Goal: Task Accomplishment & Management: Use online tool/utility

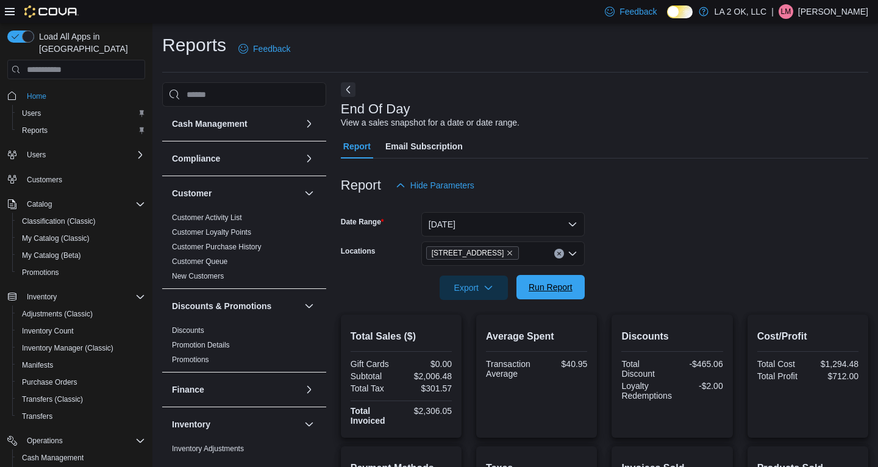
click at [554, 287] on span "Run Report" at bounding box center [551, 287] width 44 height 12
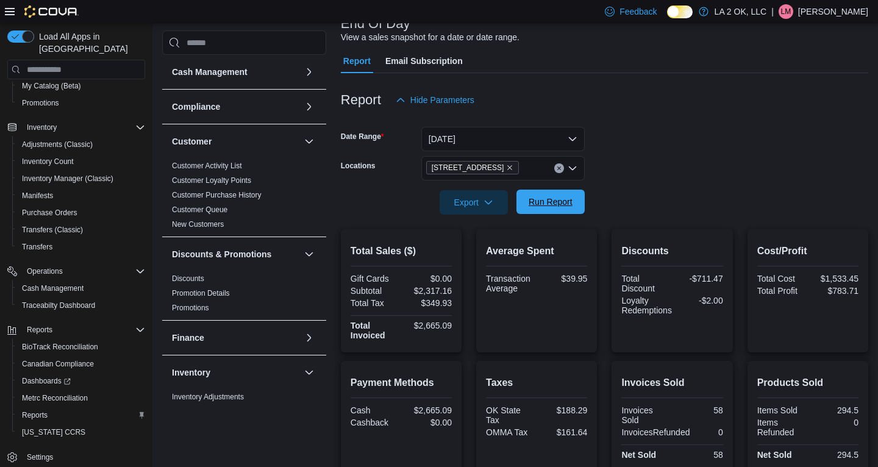
scroll to position [28, 0]
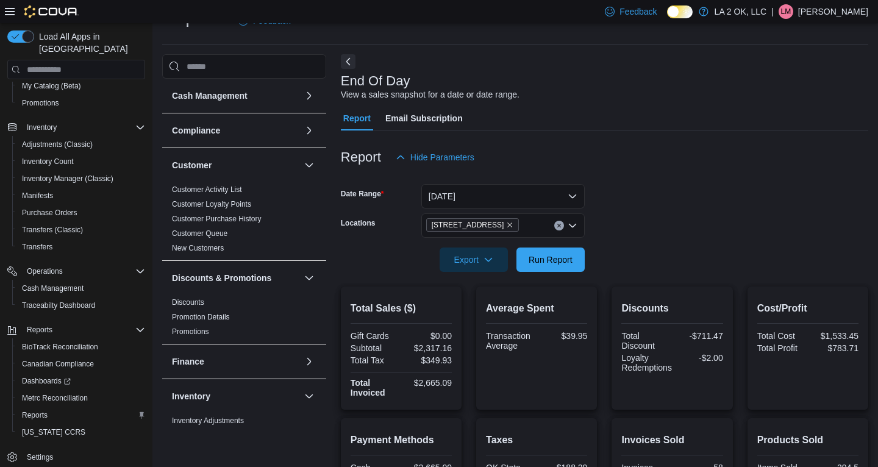
click at [562, 226] on button "Clear input" at bounding box center [559, 226] width 10 height 10
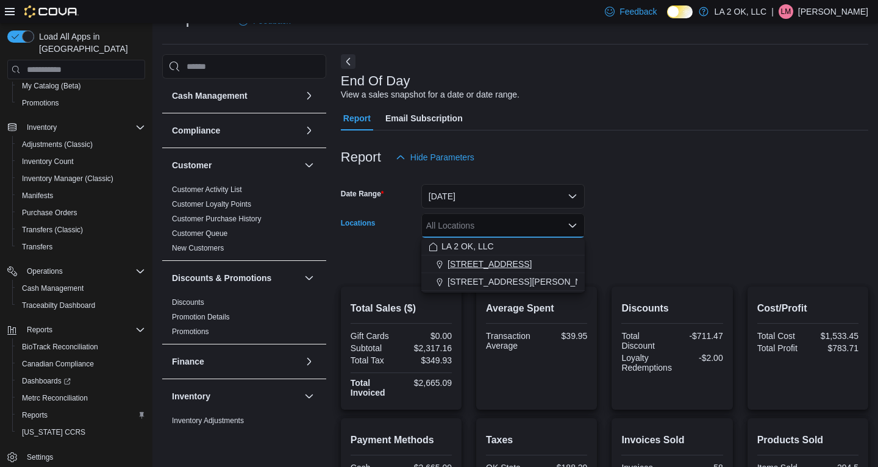
click at [504, 262] on div "[STREET_ADDRESS]" at bounding box center [503, 264] width 149 height 12
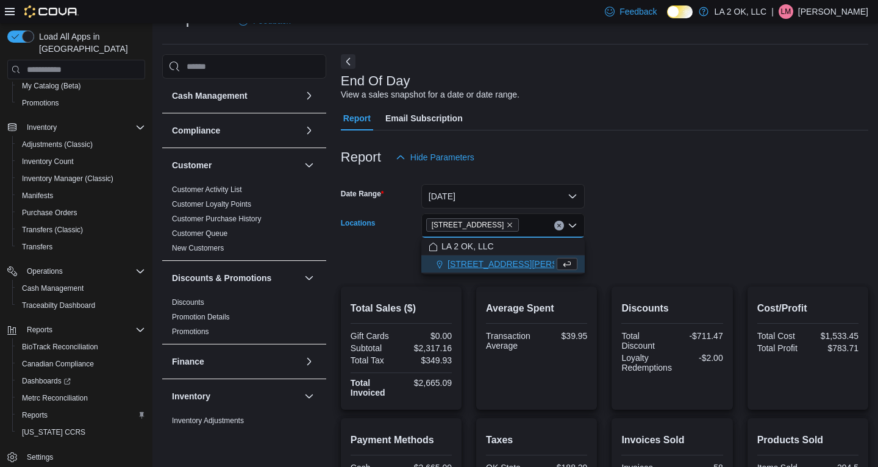
click at [691, 220] on form "Date Range [DATE] Locations [STREET_ADDRESS][GEOGRAPHIC_DATA] box. Selected. [S…" at bounding box center [604, 221] width 527 height 102
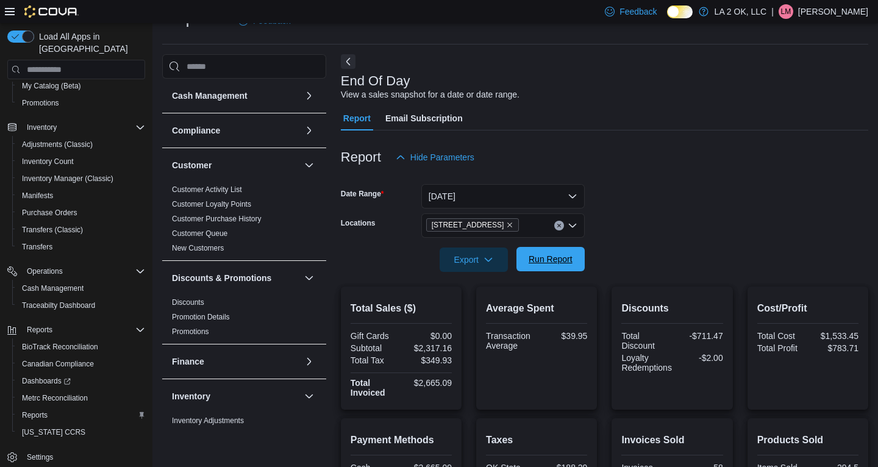
click at [545, 265] on span "Run Report" at bounding box center [551, 259] width 54 height 24
click at [561, 225] on icon "Clear input" at bounding box center [559, 225] width 5 height 5
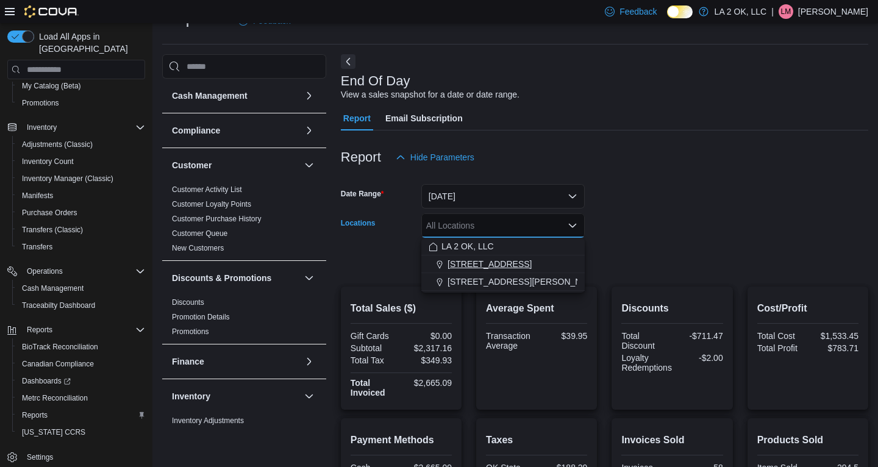
click at [518, 259] on div "[STREET_ADDRESS]" at bounding box center [503, 264] width 149 height 12
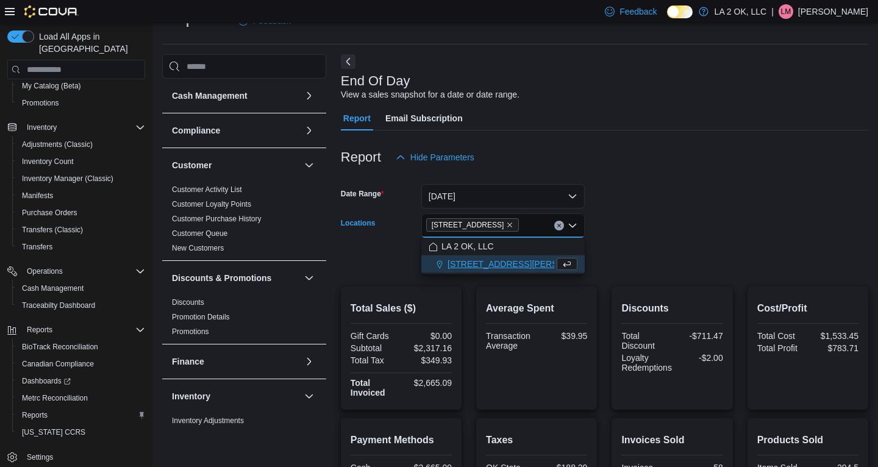
click at [632, 224] on form "Date Range [DATE] Locations [STREET_ADDRESS][GEOGRAPHIC_DATA] box. Selected. [S…" at bounding box center [604, 221] width 527 height 102
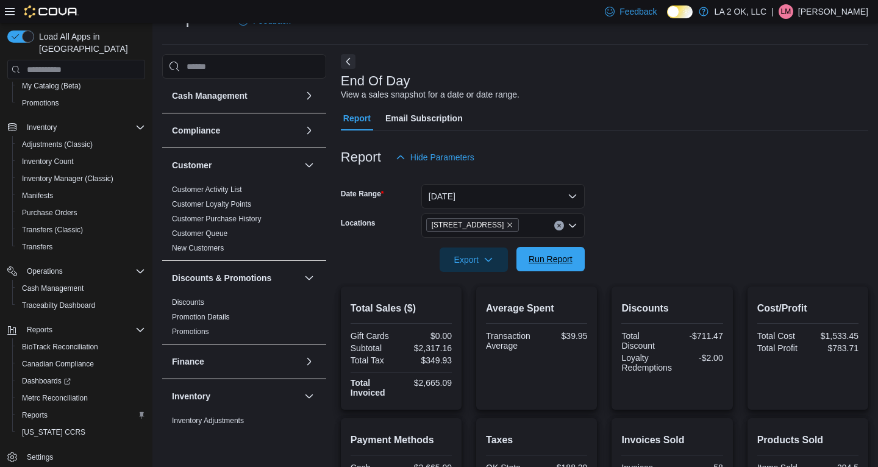
click at [544, 260] on span "Run Report" at bounding box center [551, 259] width 44 height 12
click at [559, 225] on icon "Clear input" at bounding box center [558, 225] width 3 height 3
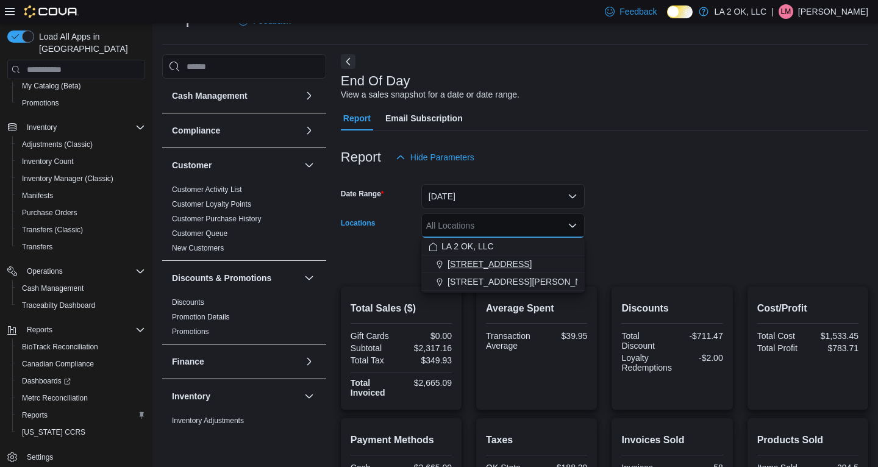
click at [495, 268] on span "[STREET_ADDRESS]" at bounding box center [490, 264] width 84 height 12
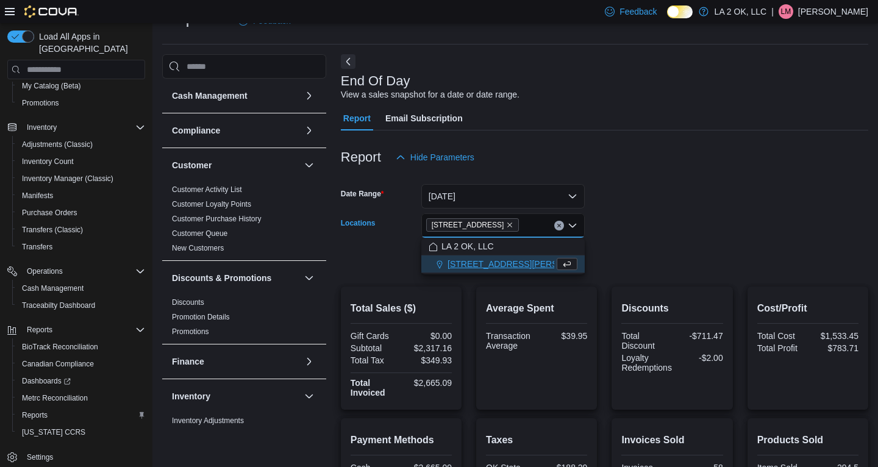
click at [561, 229] on button "Clear input" at bounding box center [559, 226] width 10 height 10
click at [531, 276] on span "[STREET_ADDRESS][PERSON_NAME]" at bounding box center [525, 282] width 155 height 12
click at [675, 217] on form "Date Range [DATE] Locations [STREET_ADDRESS][PERSON_NAME] Selected. [STREET_ADD…" at bounding box center [604, 221] width 527 height 102
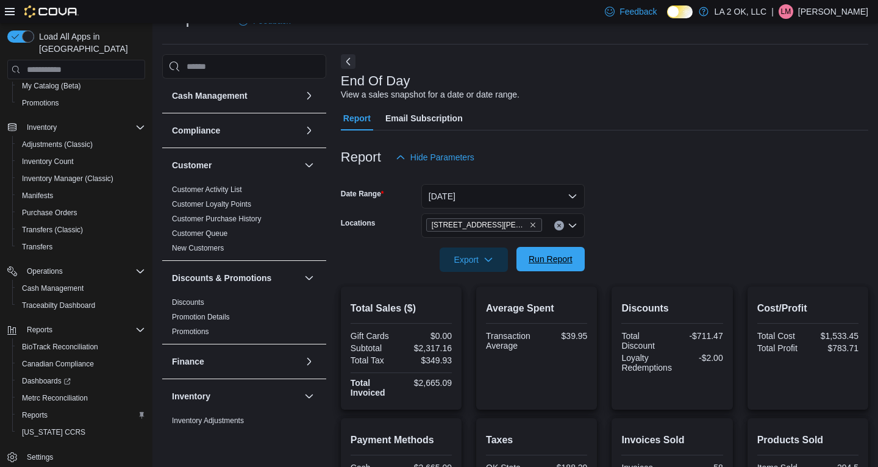
click at [551, 259] on span "Run Report" at bounding box center [551, 259] width 44 height 12
